Goal: Communication & Community: Answer question/provide support

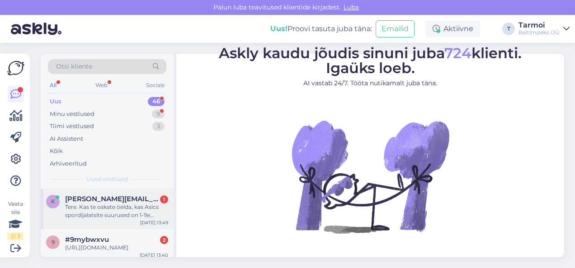
click at [119, 201] on span "[PERSON_NAME][EMAIL_ADDRESS][PERSON_NAME][DOMAIN_NAME]" at bounding box center [112, 199] width 94 height 8
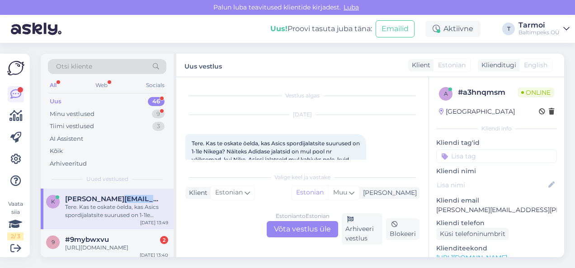
click at [119, 201] on span "[PERSON_NAME][EMAIL_ADDRESS][PERSON_NAME][DOMAIN_NAME]" at bounding box center [112, 199] width 94 height 8
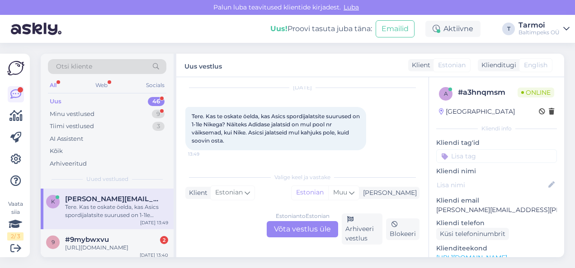
click at [282, 230] on div "Estonian to Estonian Võta vestlus üle" at bounding box center [302, 229] width 71 height 16
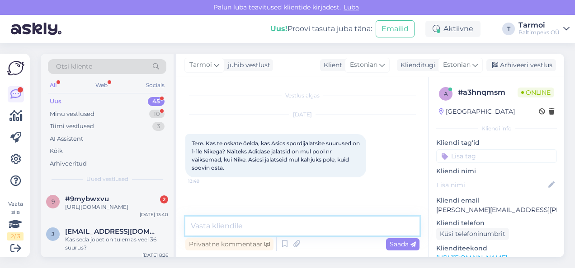
click at [255, 231] on textarea at bounding box center [302, 226] width 234 height 19
type textarea "Tere, Millist mudelit soovite osta?"
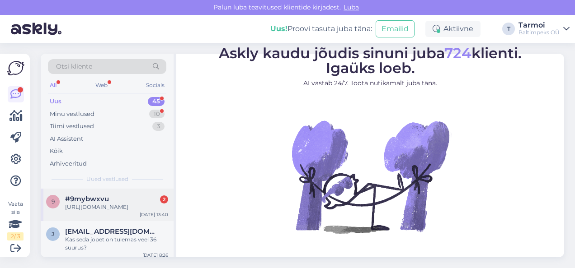
click at [115, 208] on div "[URL][DOMAIN_NAME]" at bounding box center [116, 207] width 103 height 8
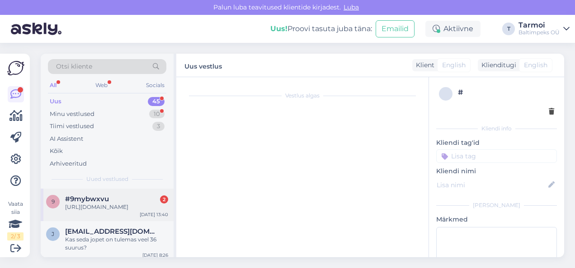
scroll to position [58, 0]
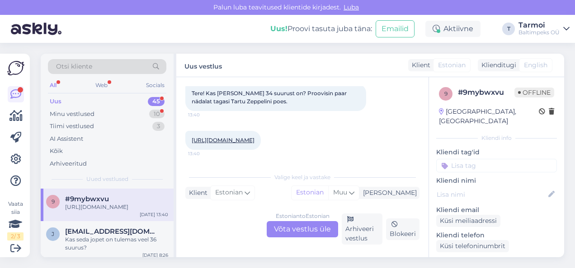
click at [300, 227] on div "Estonian to Estonian Võta vestlus üle" at bounding box center [302, 229] width 71 height 16
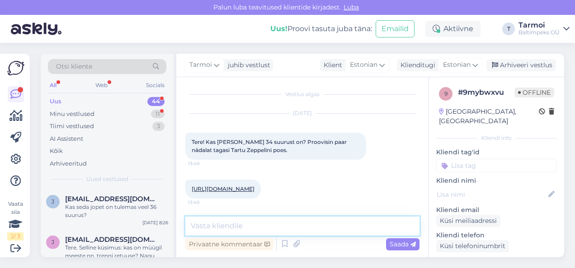
click at [280, 226] on textarea at bounding box center [302, 226] width 234 height 19
click at [210, 227] on textarea "Tere, 34 müüdi paar päeva tagasi ära" at bounding box center [302, 226] width 234 height 19
type textarea "Tere, kahjuks 34 müüdi paar päeva tagasi ära"
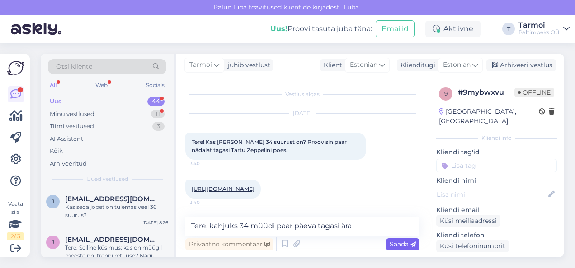
click at [407, 245] on span "Saada" at bounding box center [403, 244] width 26 height 8
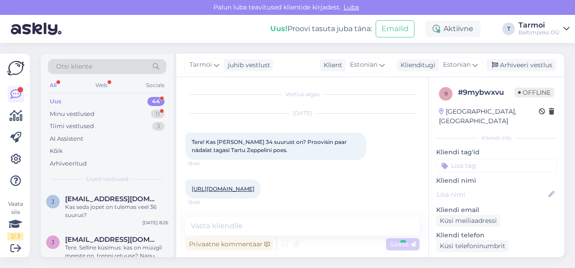
scroll to position [48, 0]
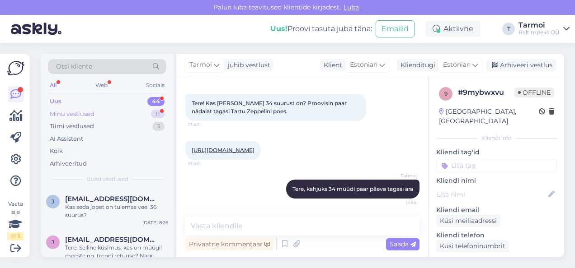
click at [84, 110] on div "Minu vestlused" at bounding box center [72, 114] width 45 height 9
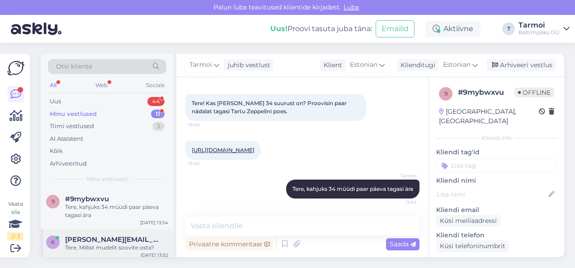
click at [113, 236] on span "[PERSON_NAME][EMAIL_ADDRESS][PERSON_NAME][DOMAIN_NAME]" at bounding box center [112, 240] width 94 height 8
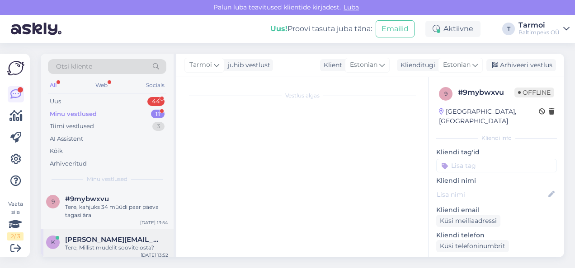
scroll to position [17, 0]
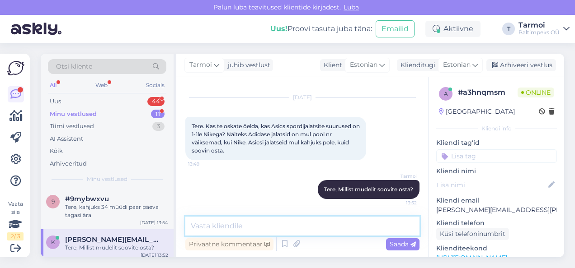
click at [243, 225] on textarea at bounding box center [302, 226] width 234 height 19
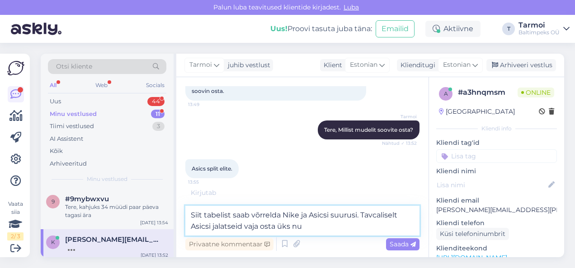
scroll to position [67, 0]
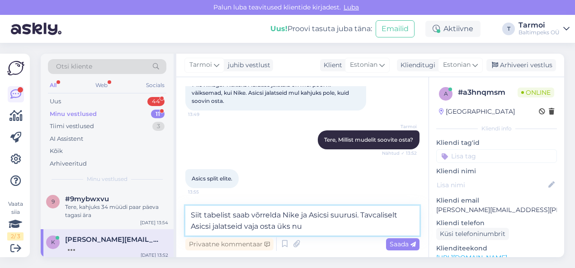
click at [290, 225] on textarea "Siit tabelist saab võrrelda Nike ja Asicsi suurusi. Tavcaliselt Asicsi jalatsei…" at bounding box center [302, 221] width 234 height 30
click at [320, 228] on textarea "Siit tabelist saab võrrelda Nike ja Asicsi suurusi. Tavcaliselt Asicsi jalatsei…" at bounding box center [302, 221] width 234 height 30
paste textarea "[URL][DOMAIN_NAME]"
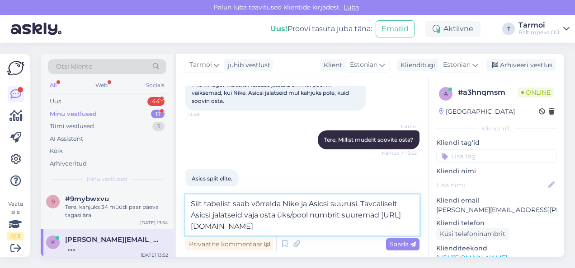
scroll to position [77, 0]
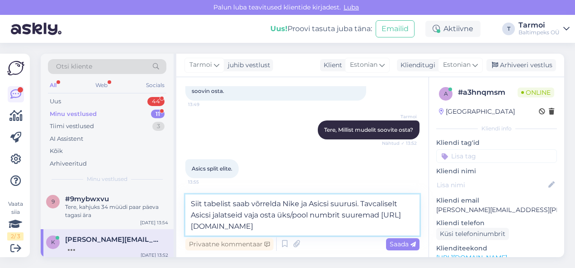
click at [378, 206] on textarea "Siit tabelist saab võrrelda Nike ja Asicsi suurusi. Tavcaliselt Asicsi jalatsei…" at bounding box center [302, 215] width 234 height 41
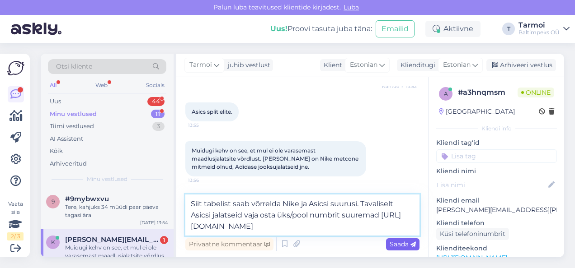
type textarea "Siit tabelist saab võrrelda Nike ja Asicsi suurusi. Tavaliselt Asicsi jalatseid…"
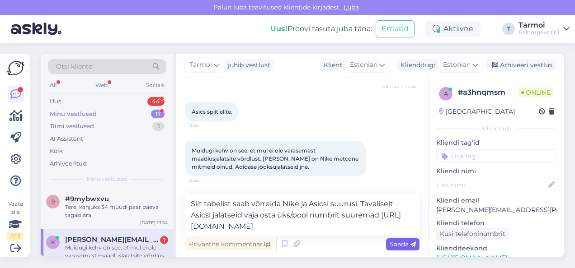
click at [394, 243] on span "Saada" at bounding box center [403, 244] width 26 height 8
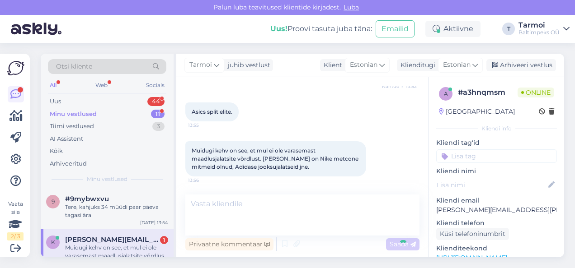
scroll to position [166, 0]
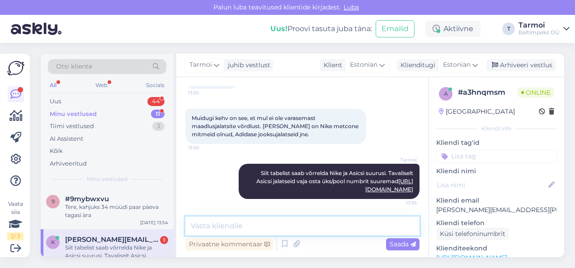
click at [272, 230] on textarea at bounding box center [302, 226] width 234 height 19
type textarea "Millist mudelit vaatate?"
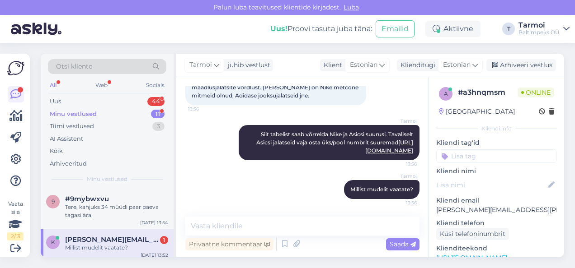
click at [236, 195] on div "Tarmoi Millist mudelit vaatate? 13:56" at bounding box center [302, 189] width 234 height 39
